Goal: Information Seeking & Learning: Check status

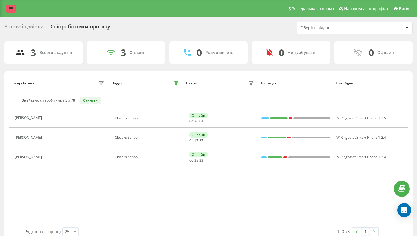
click at [9, 11] on icon at bounding box center [10, 9] width 3 height 4
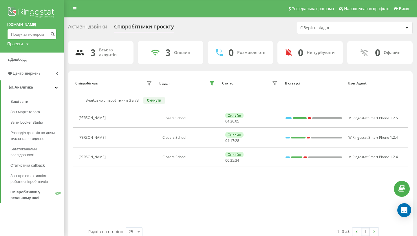
click at [34, 32] on input at bounding box center [31, 34] width 49 height 10
paste input "380673283285"
type input "380673283285"
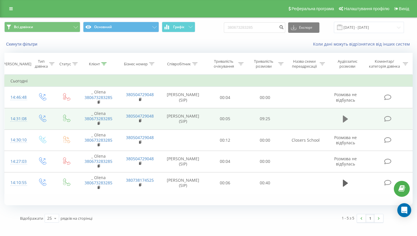
click at [344, 118] on icon at bounding box center [345, 118] width 5 height 7
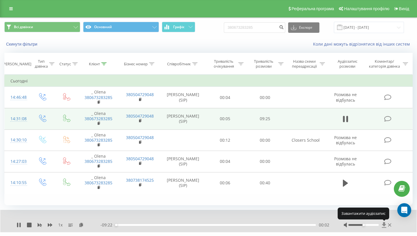
click at [383, 225] on icon at bounding box center [384, 225] width 4 height 6
click at [18, 229] on div "1 x - 09:14 00:09 00:09" at bounding box center [208, 220] width 417 height 22
click at [18, 223] on icon at bounding box center [17, 224] width 1 height 5
